Goal: Transaction & Acquisition: Purchase product/service

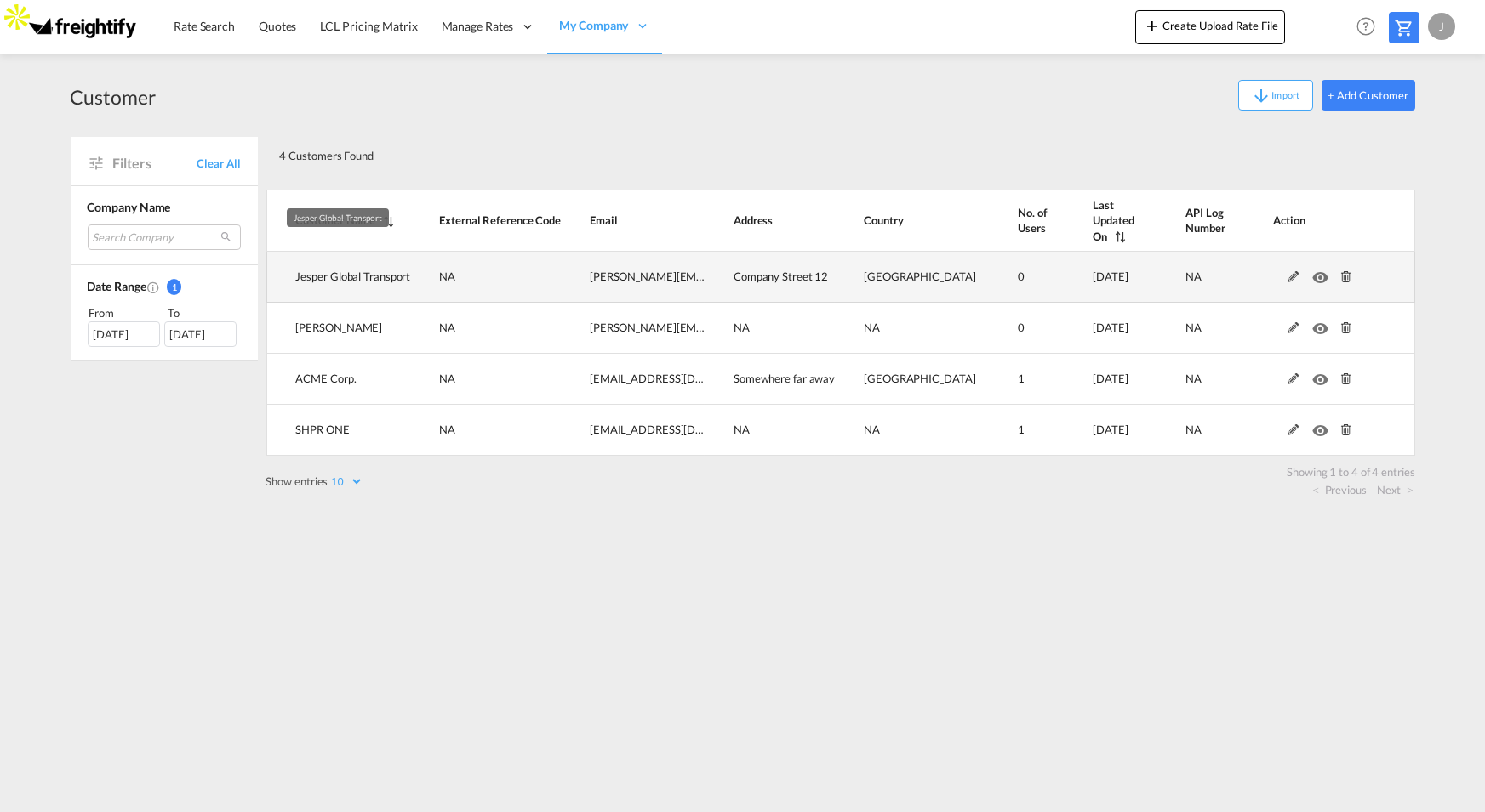
click at [376, 269] on span "Jesper Global Transport" at bounding box center [354, 275] width 115 height 13
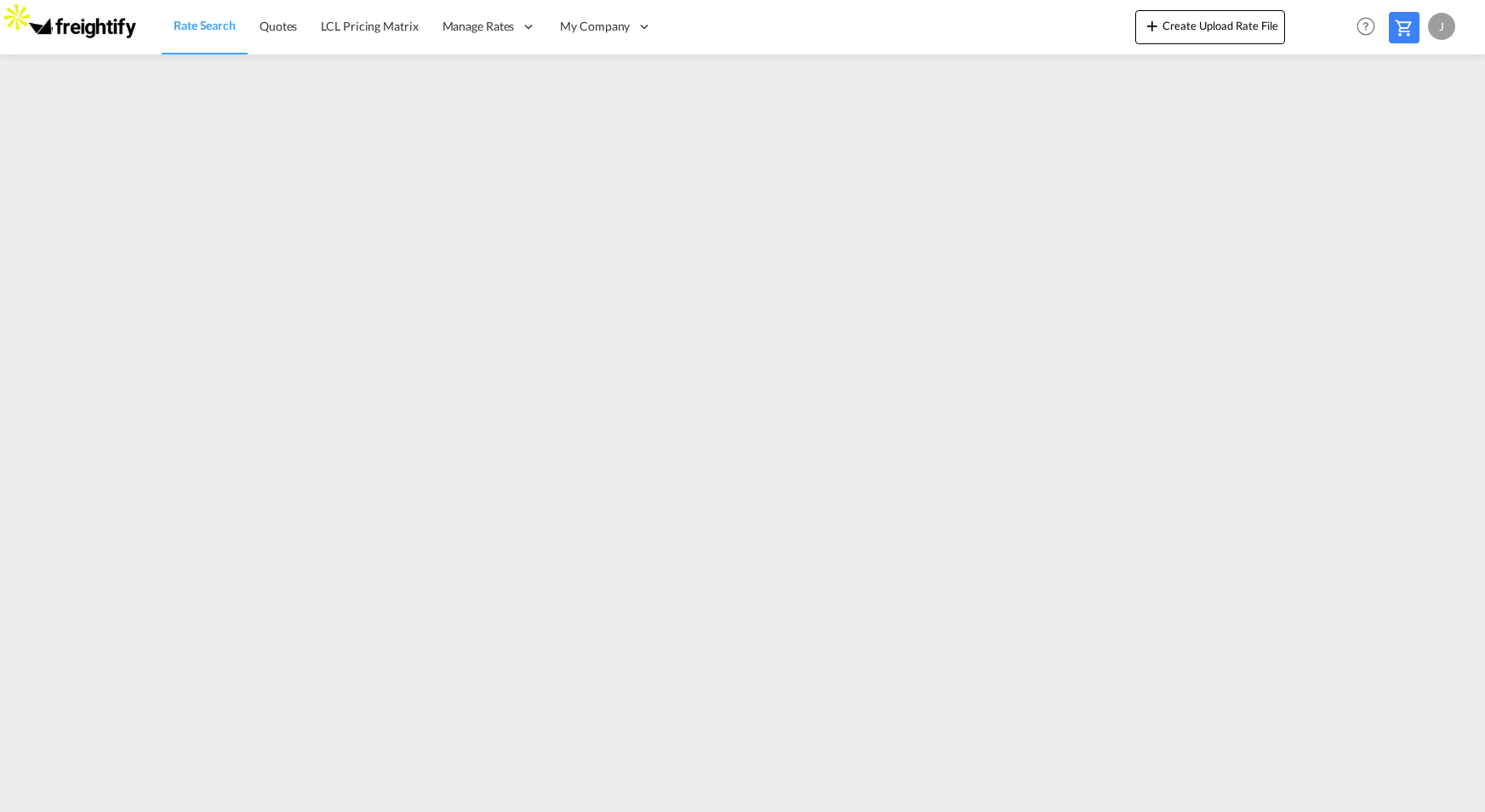
click at [1407, 33] on md-icon at bounding box center [1403, 27] width 20 height 20
